Goal: Information Seeking & Learning: Learn about a topic

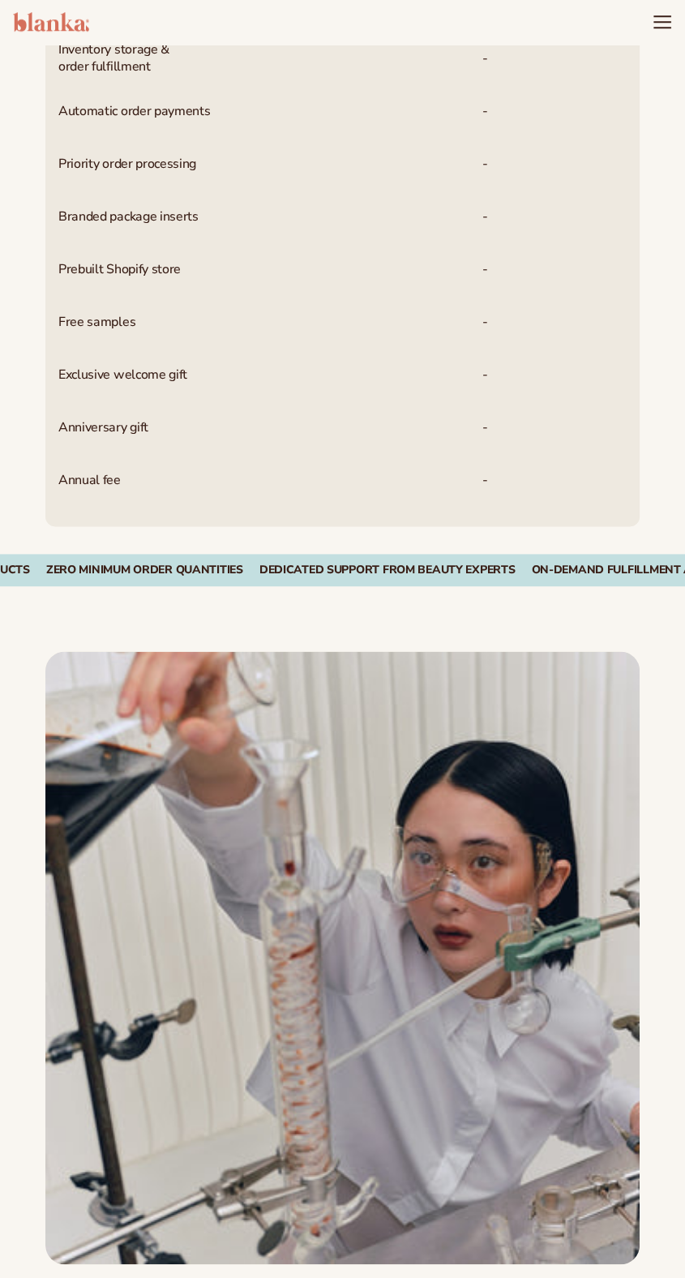
scroll to position [1957, 0]
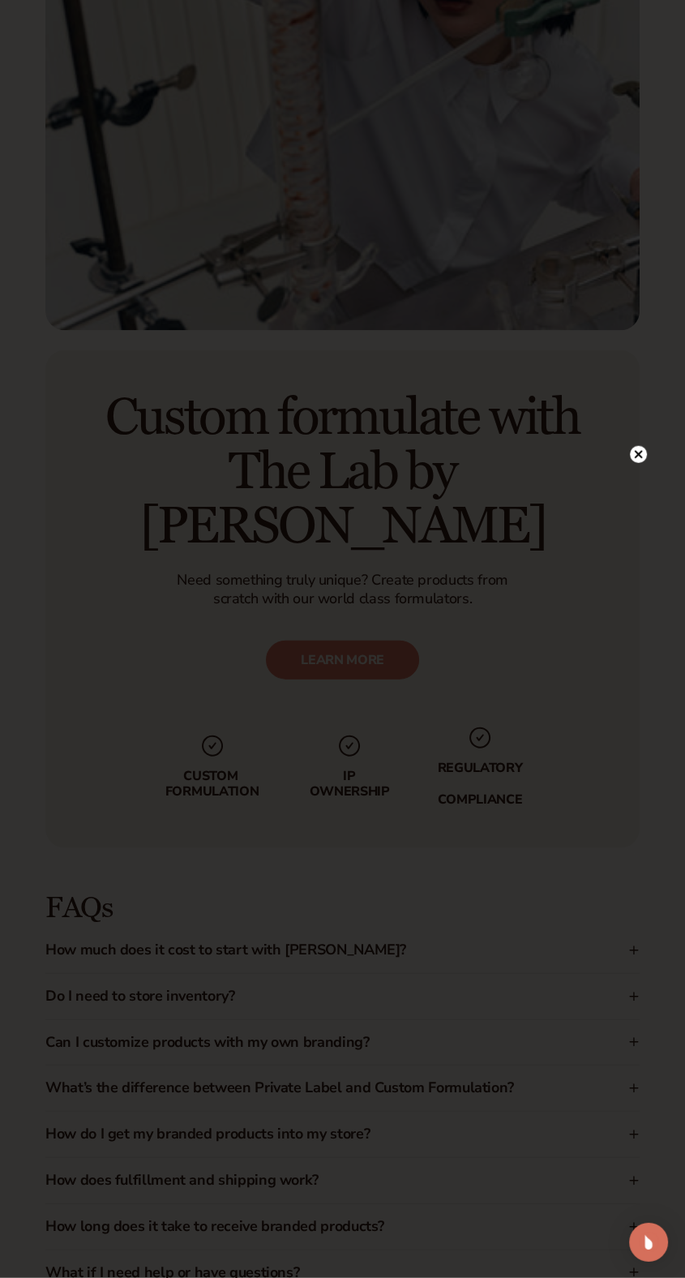
click at [646, 453] on circle at bounding box center [638, 454] width 17 height 17
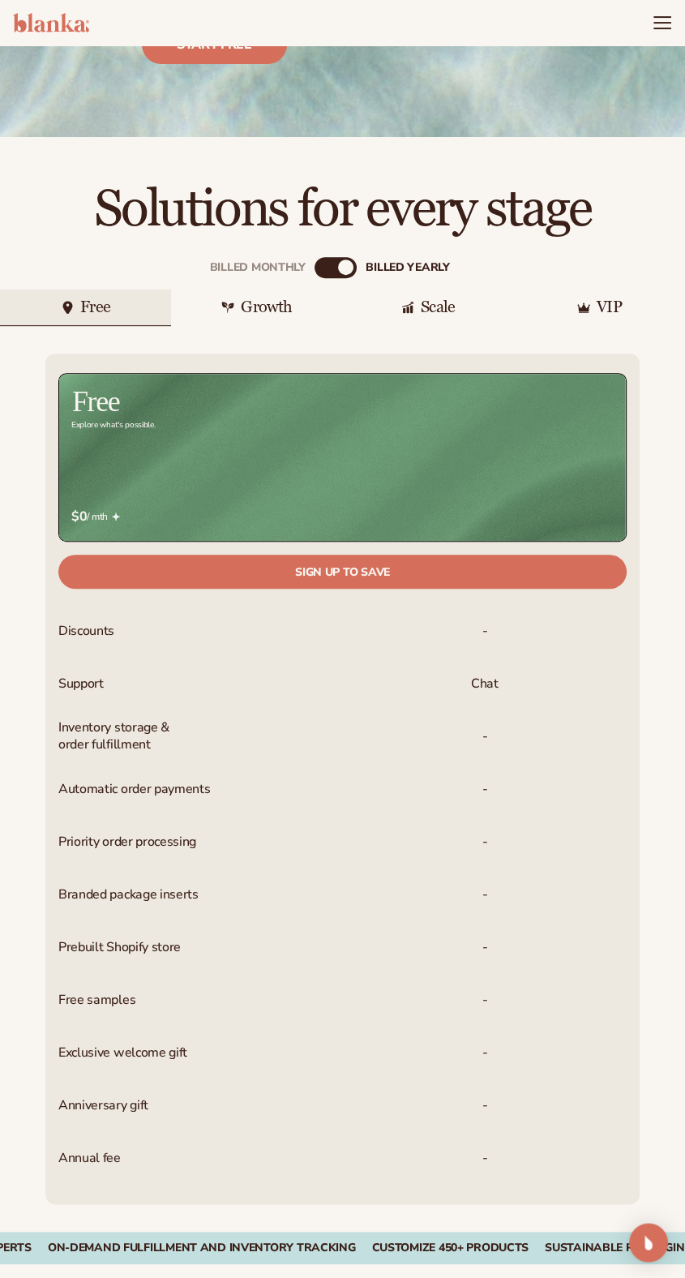
scroll to position [340, 0]
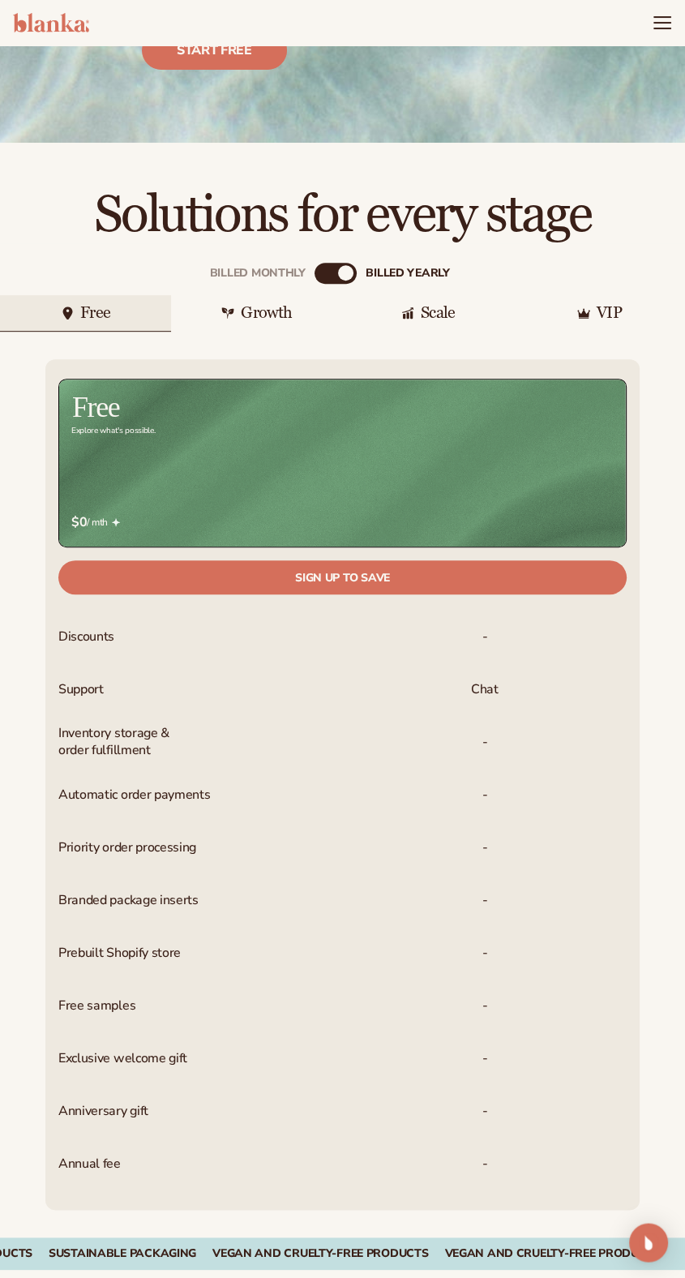
click at [278, 305] on div "Growth" at bounding box center [266, 313] width 51 height 16
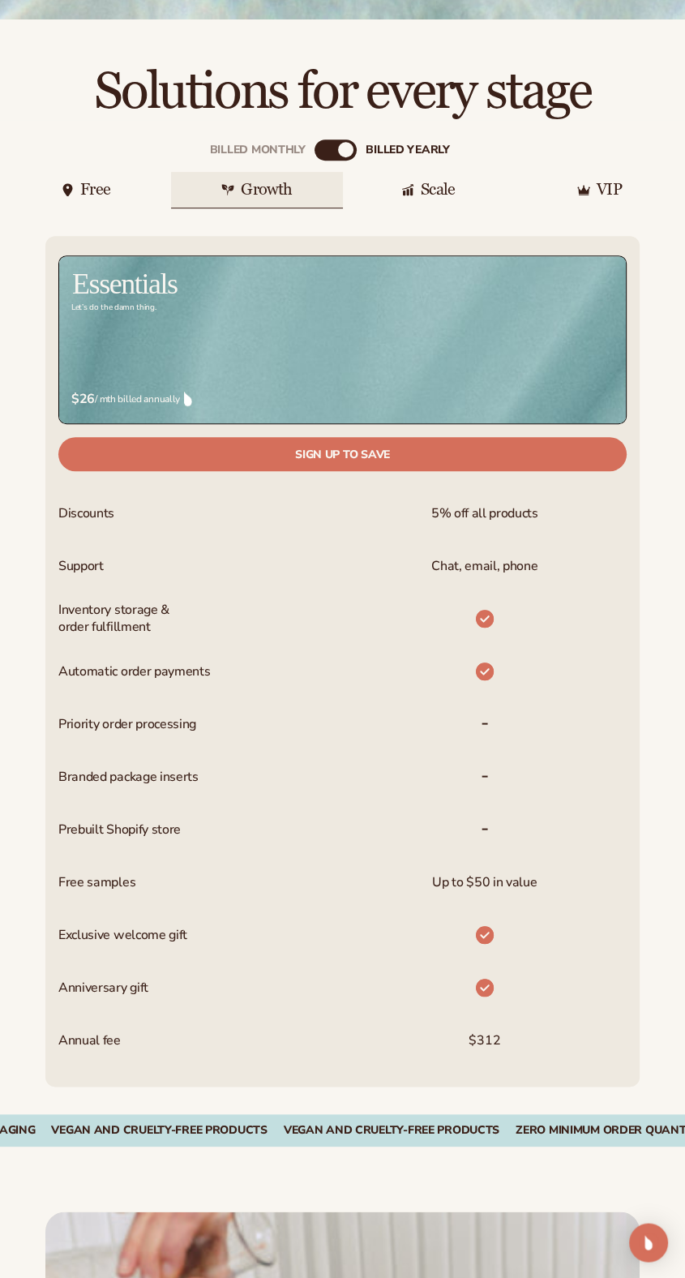
scroll to position [487, 0]
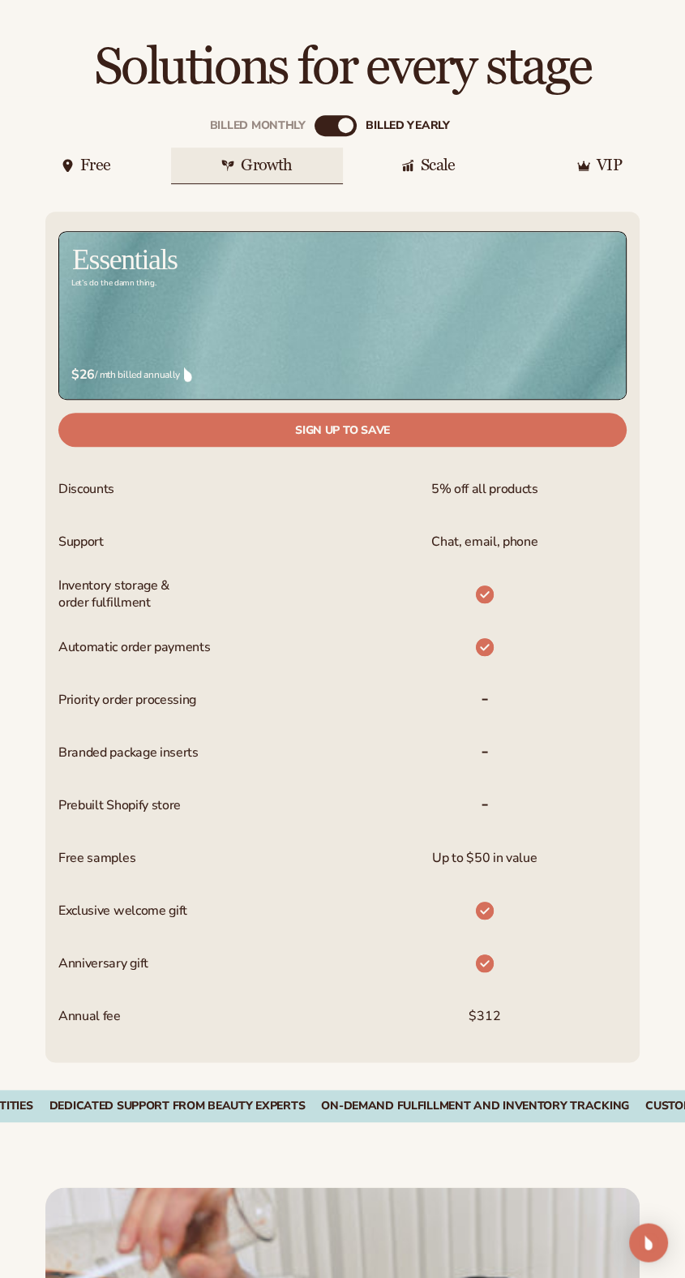
click at [444, 157] on div "Scale" at bounding box center [438, 165] width 34 height 16
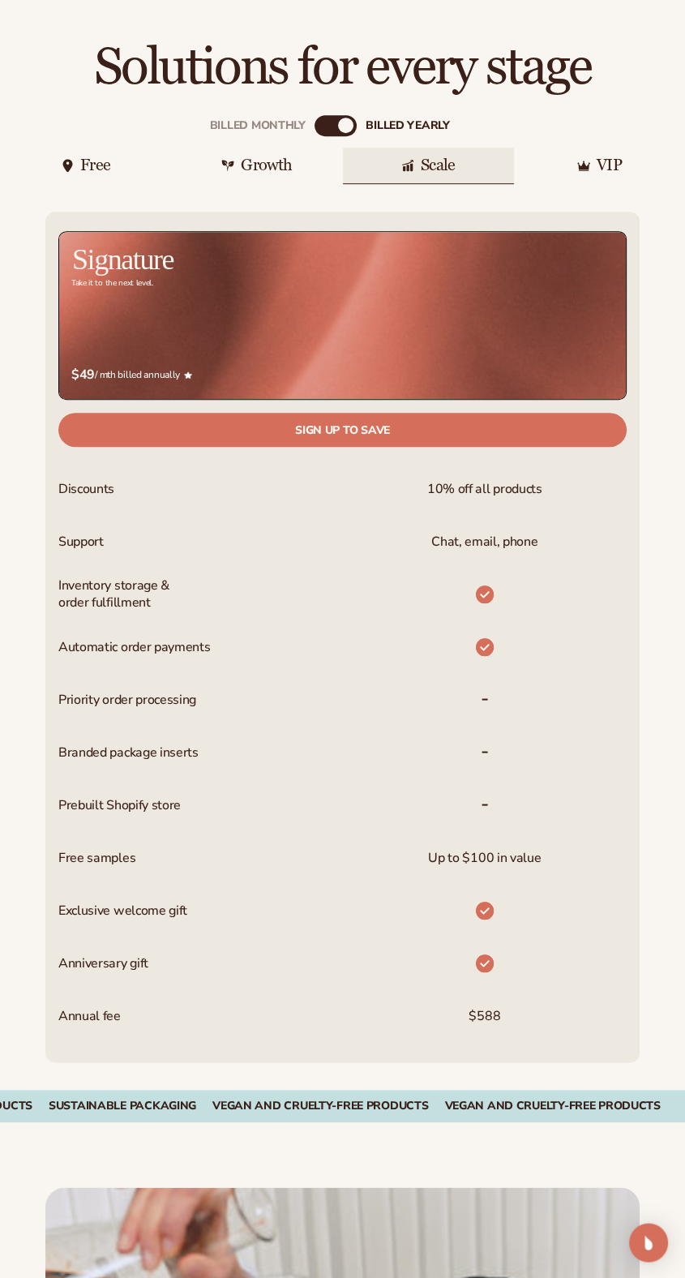
click at [622, 174] on div "VIP" at bounding box center [609, 165] width 25 height 16
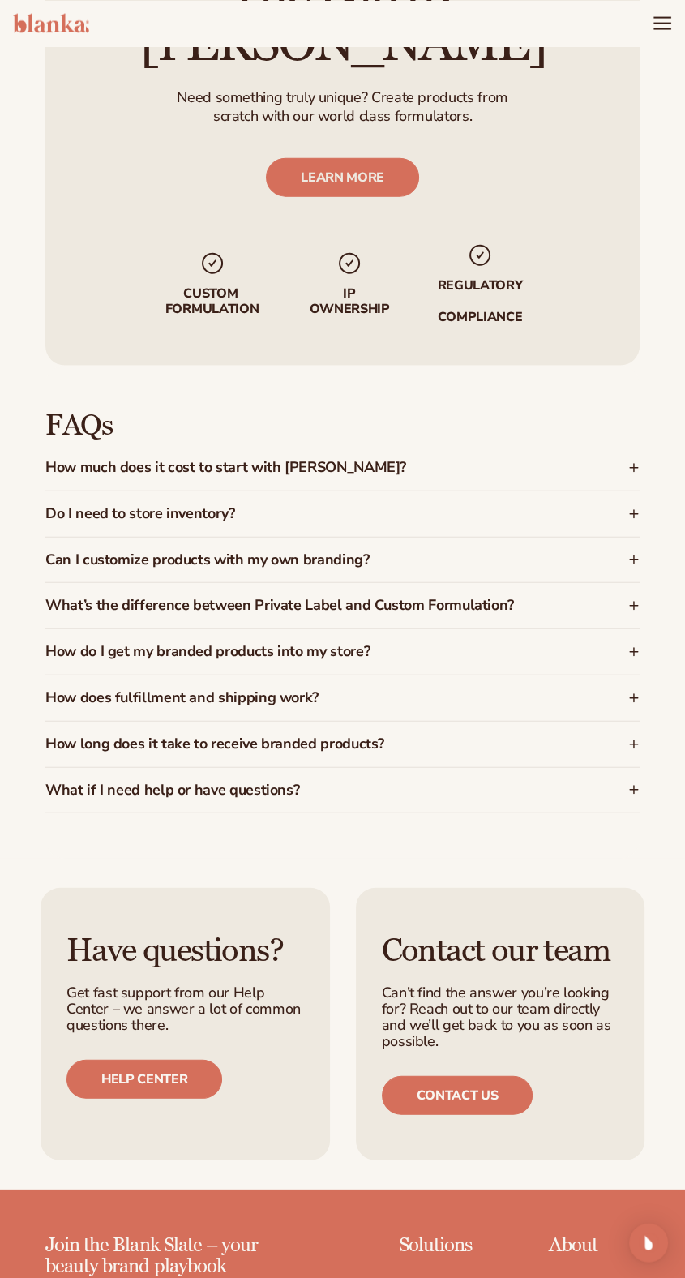
scroll to position [0, 0]
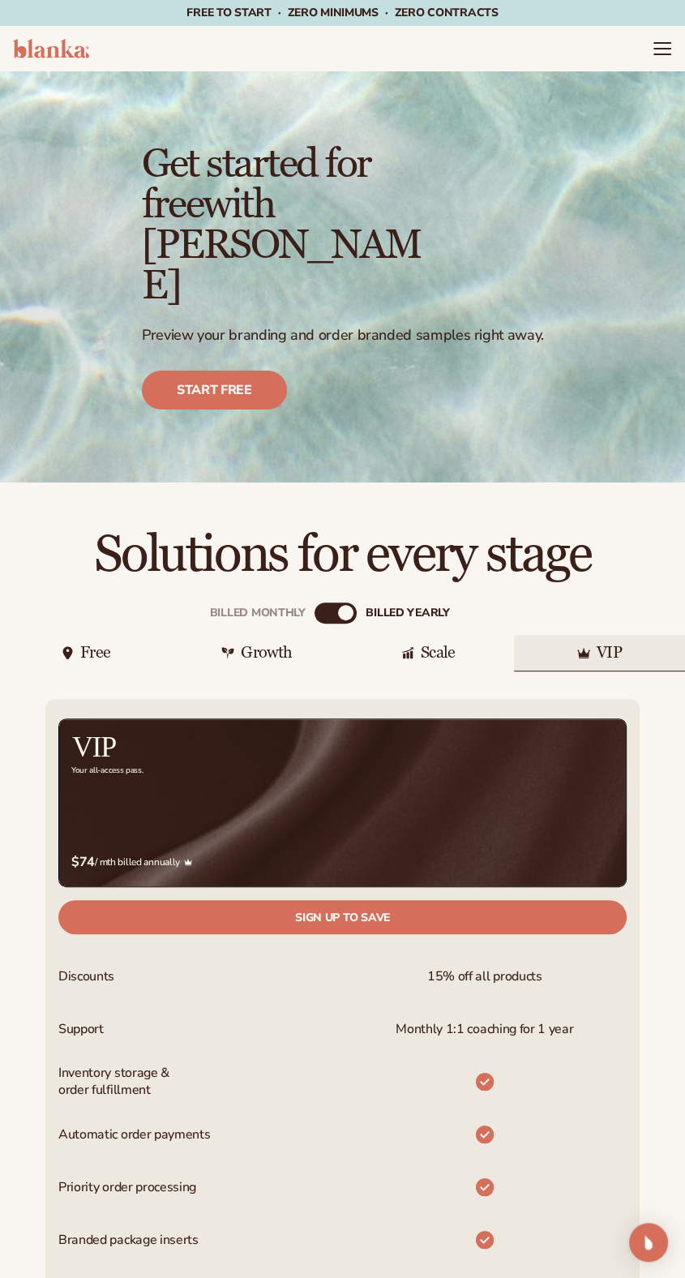
click at [270, 645] on div "Growth" at bounding box center [266, 653] width 51 height 16
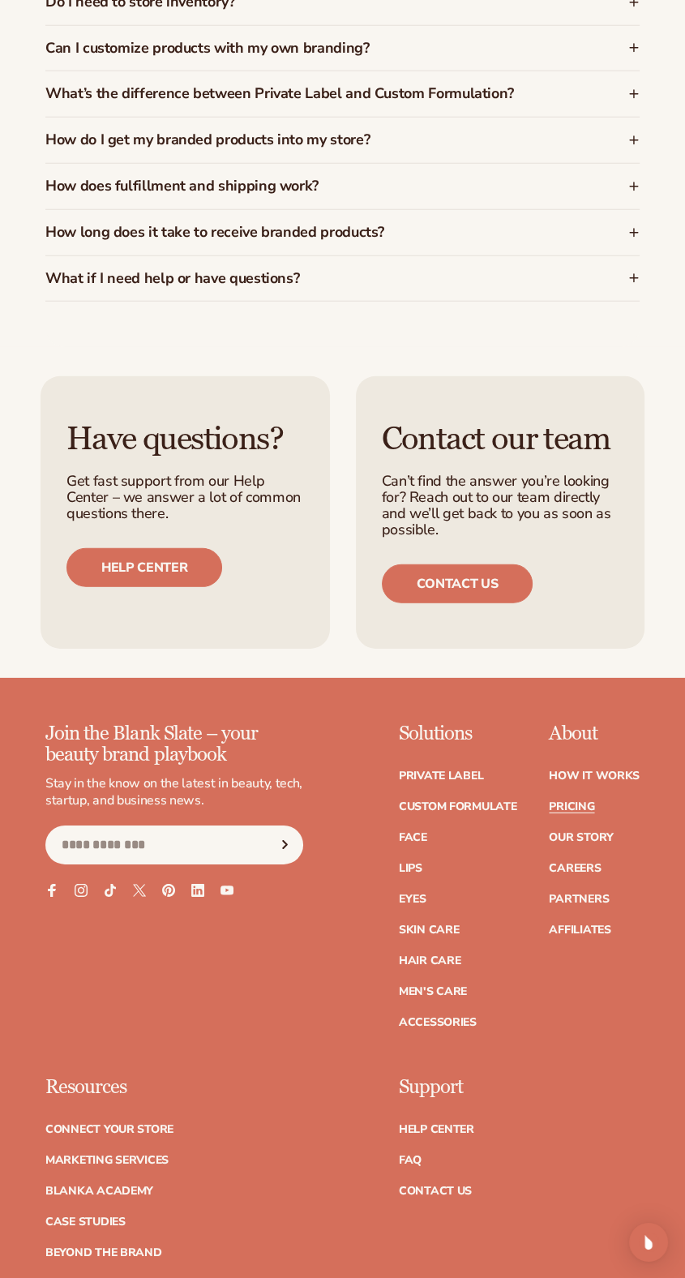
scroll to position [2960, 0]
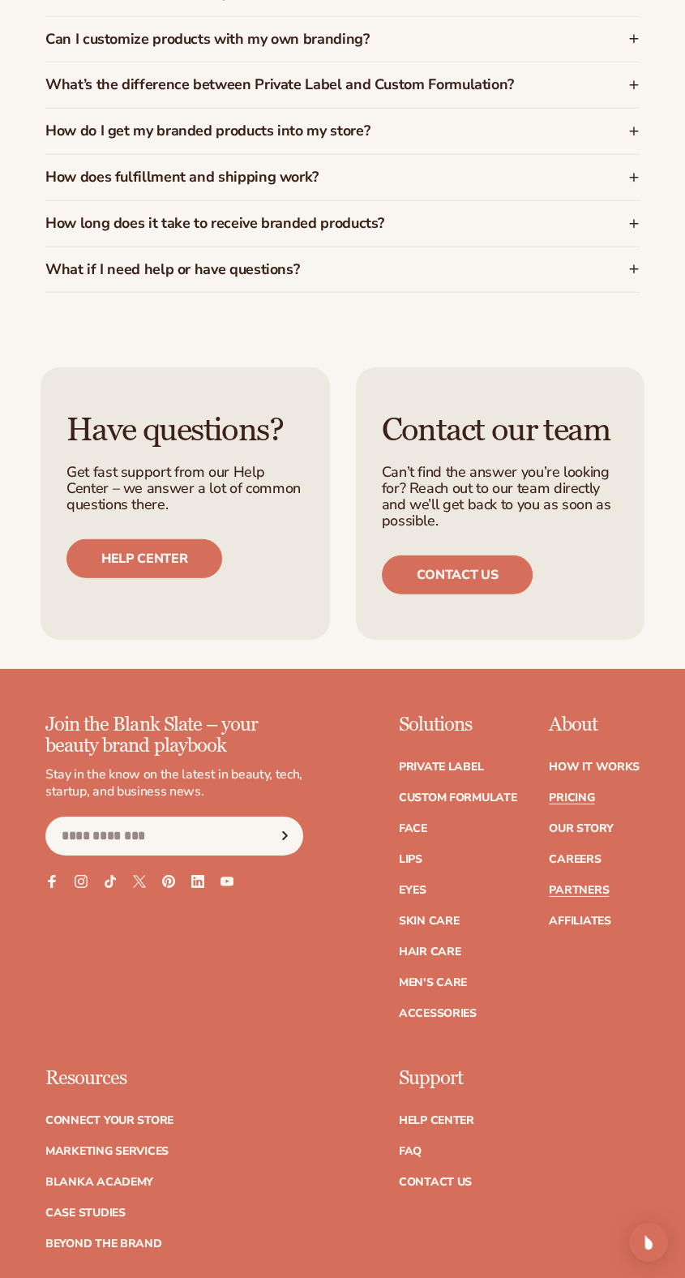
click at [602, 885] on link "Partners" at bounding box center [579, 890] width 60 height 11
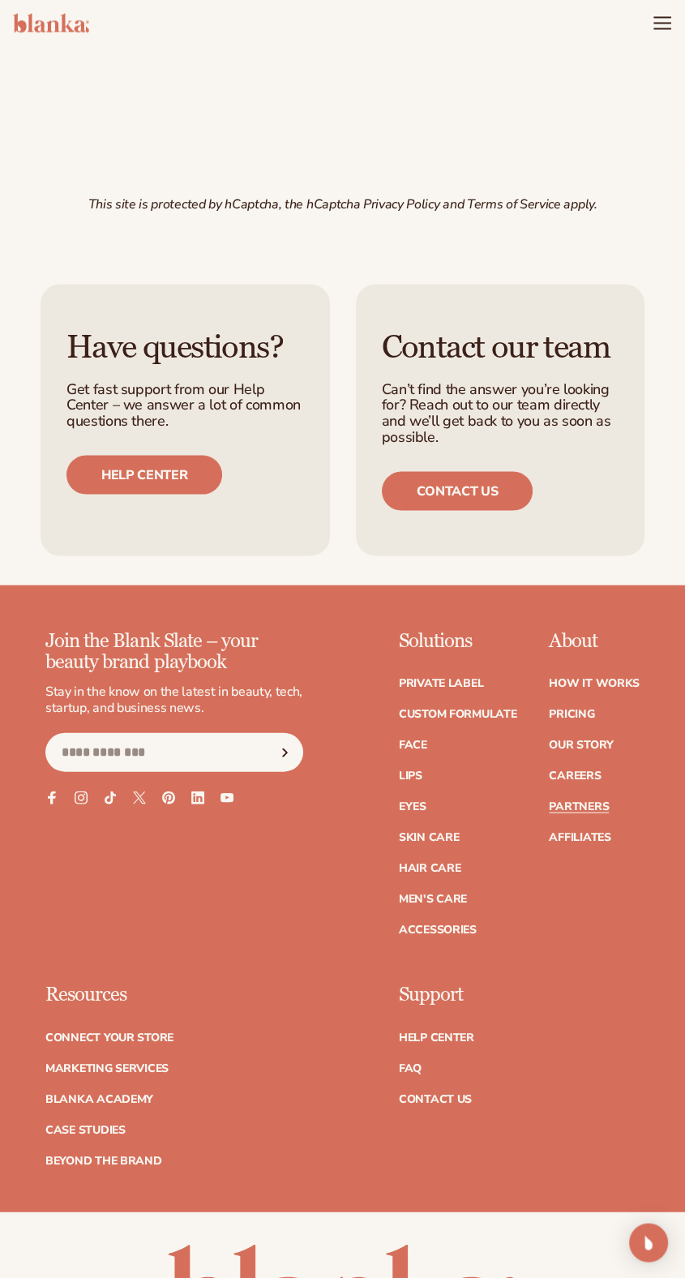
scroll to position [6136, 0]
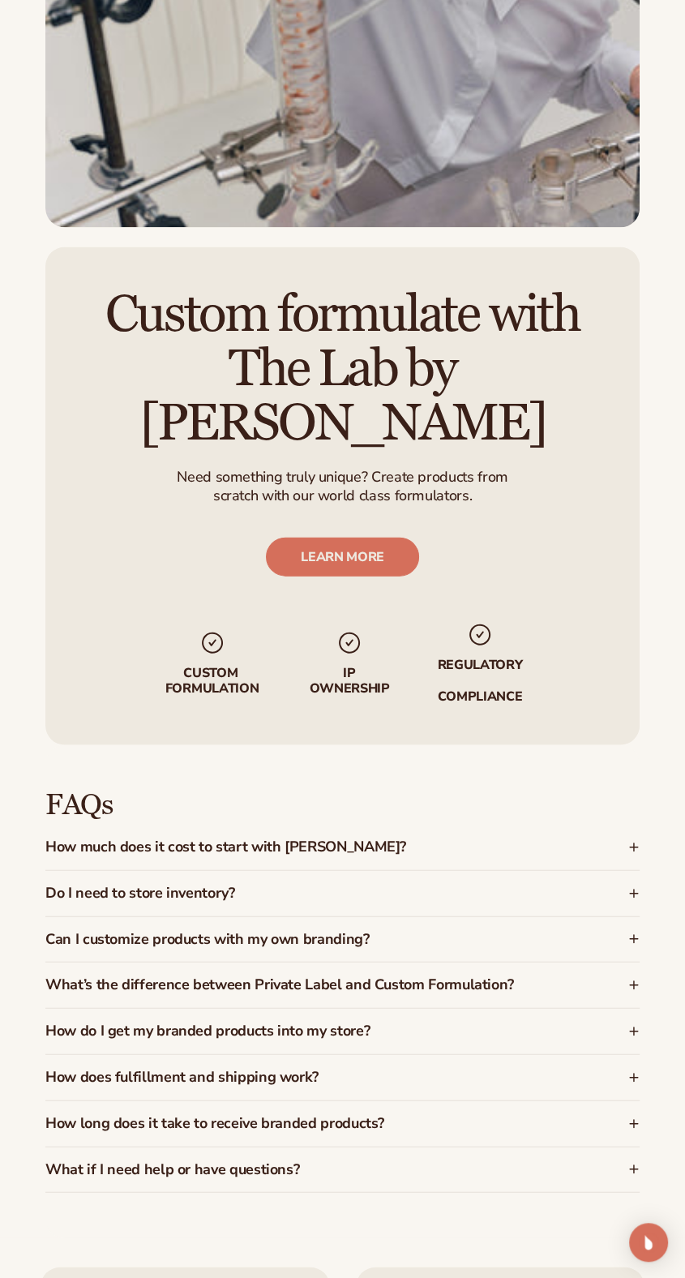
scroll to position [2977, 0]
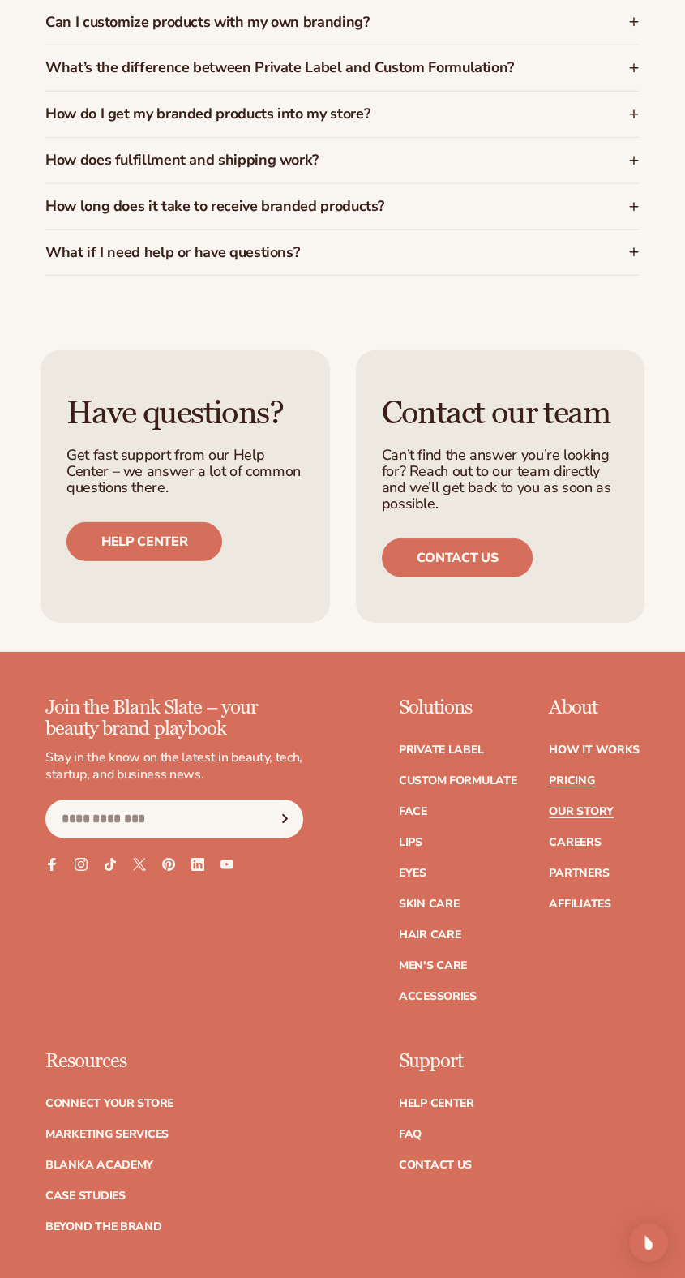
click at [613, 817] on link "Our Story" at bounding box center [581, 811] width 64 height 11
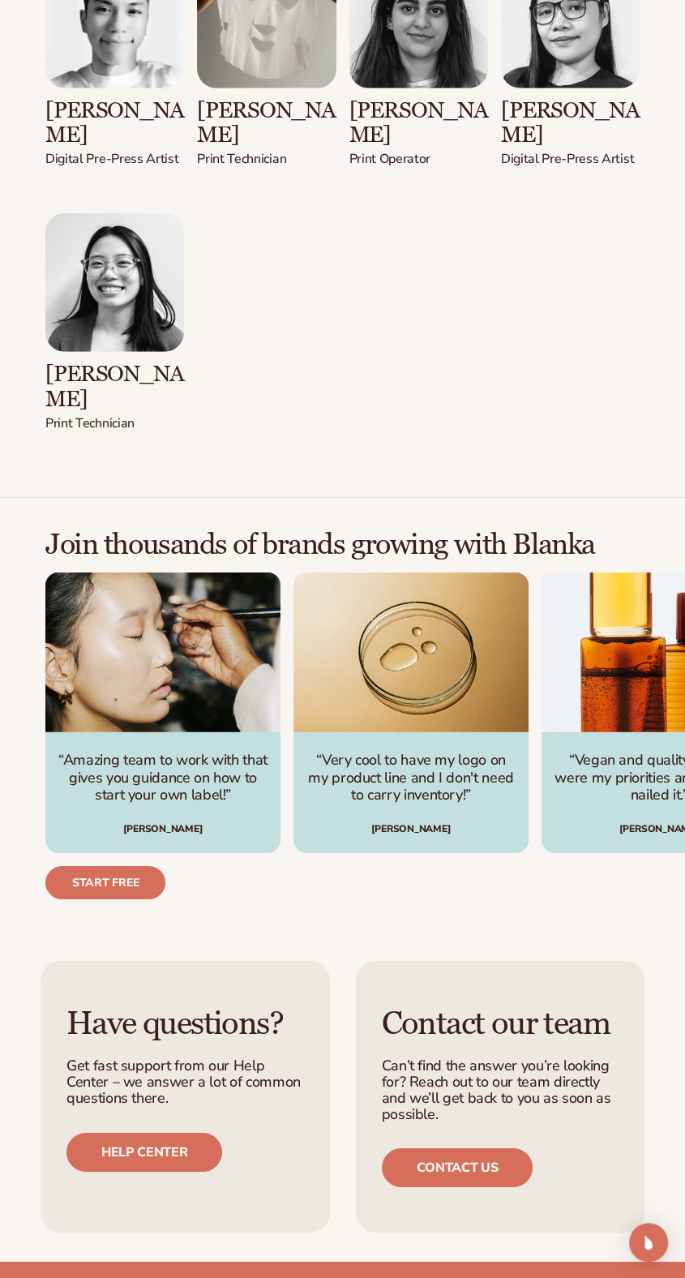
scroll to position [2936, 0]
